Goal: Find specific page/section: Find specific page/section

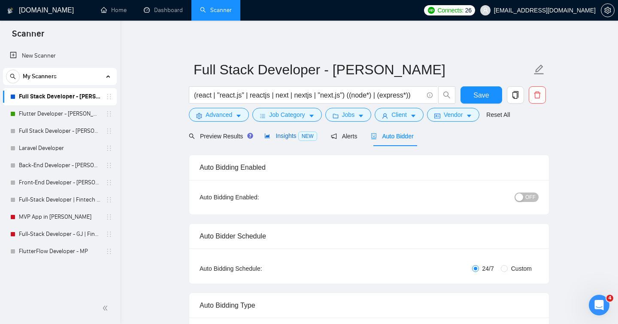
click at [288, 139] on span "Insights NEW" at bounding box center [291, 135] width 52 height 7
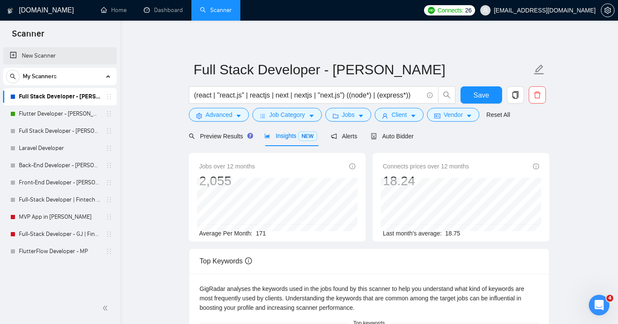
click at [12, 57] on link "New Scanner" at bounding box center [60, 55] width 100 height 17
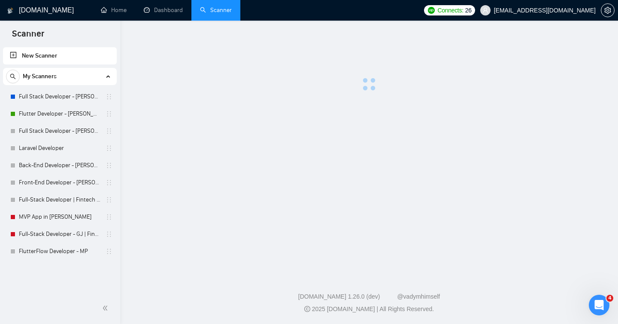
click at [108, 76] on icon at bounding box center [108, 76] width 0 height 4
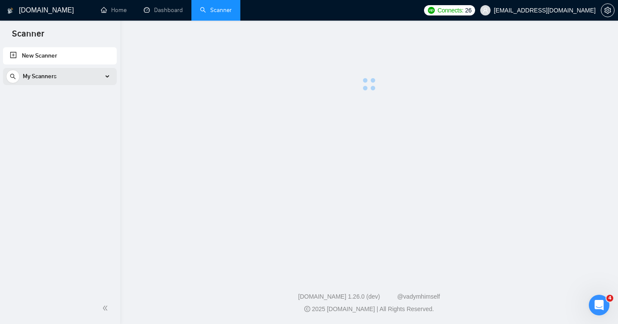
click at [108, 76] on icon at bounding box center [108, 76] width 0 height 4
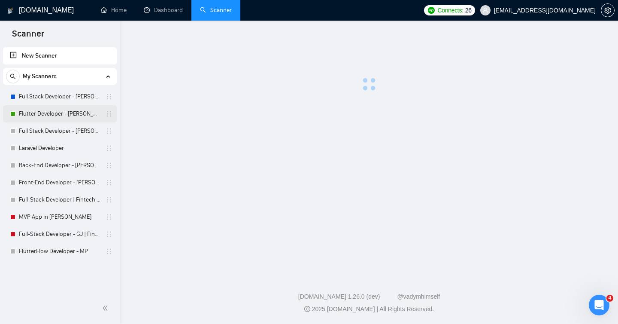
click at [73, 114] on link "Flutter Developer - [PERSON_NAME]" at bounding box center [60, 113] width 82 height 17
